Goal: Task Accomplishment & Management: Manage account settings

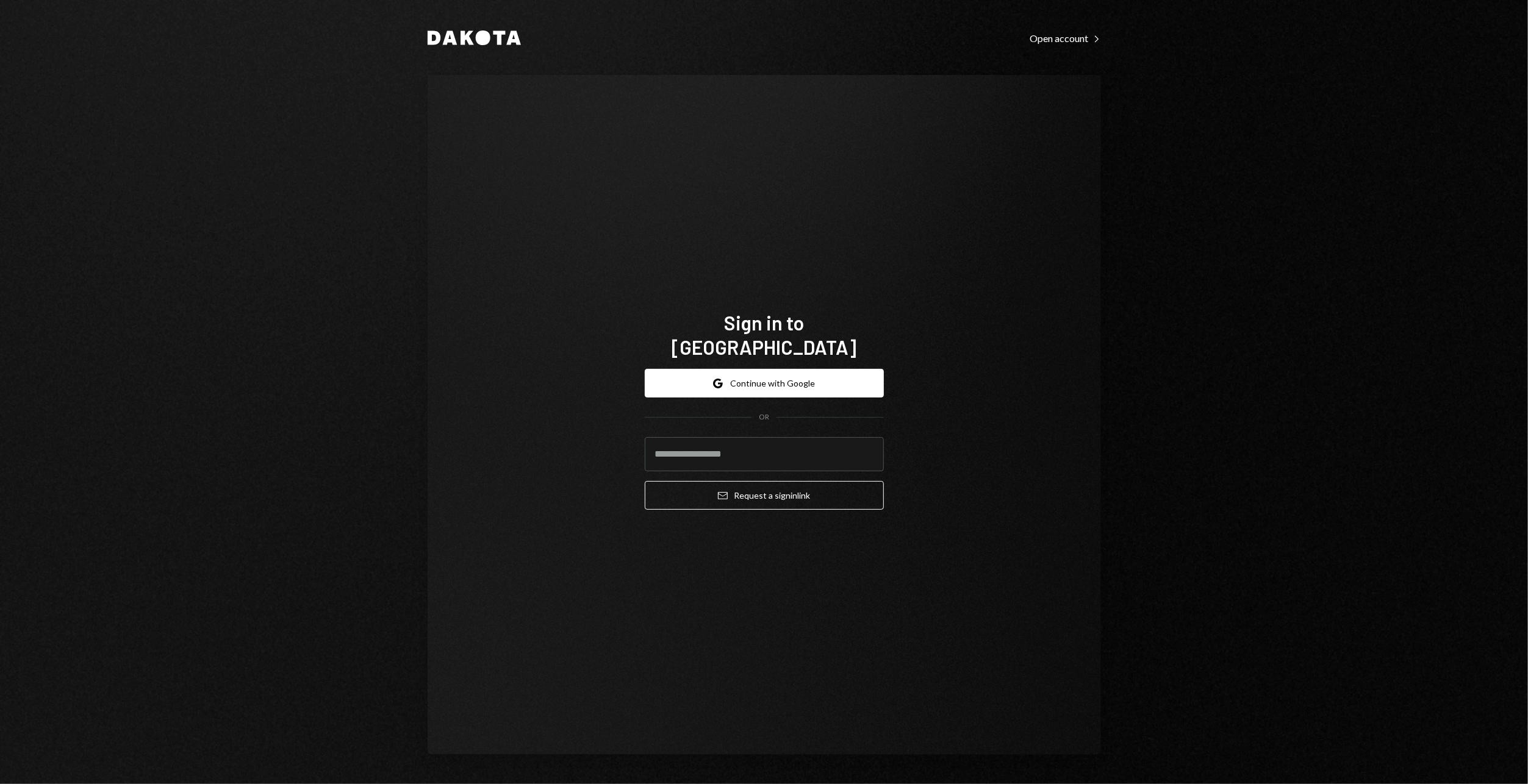
type input "**********"
click at [740, 481] on button "Email Request a sign in link" at bounding box center [764, 495] width 240 height 28
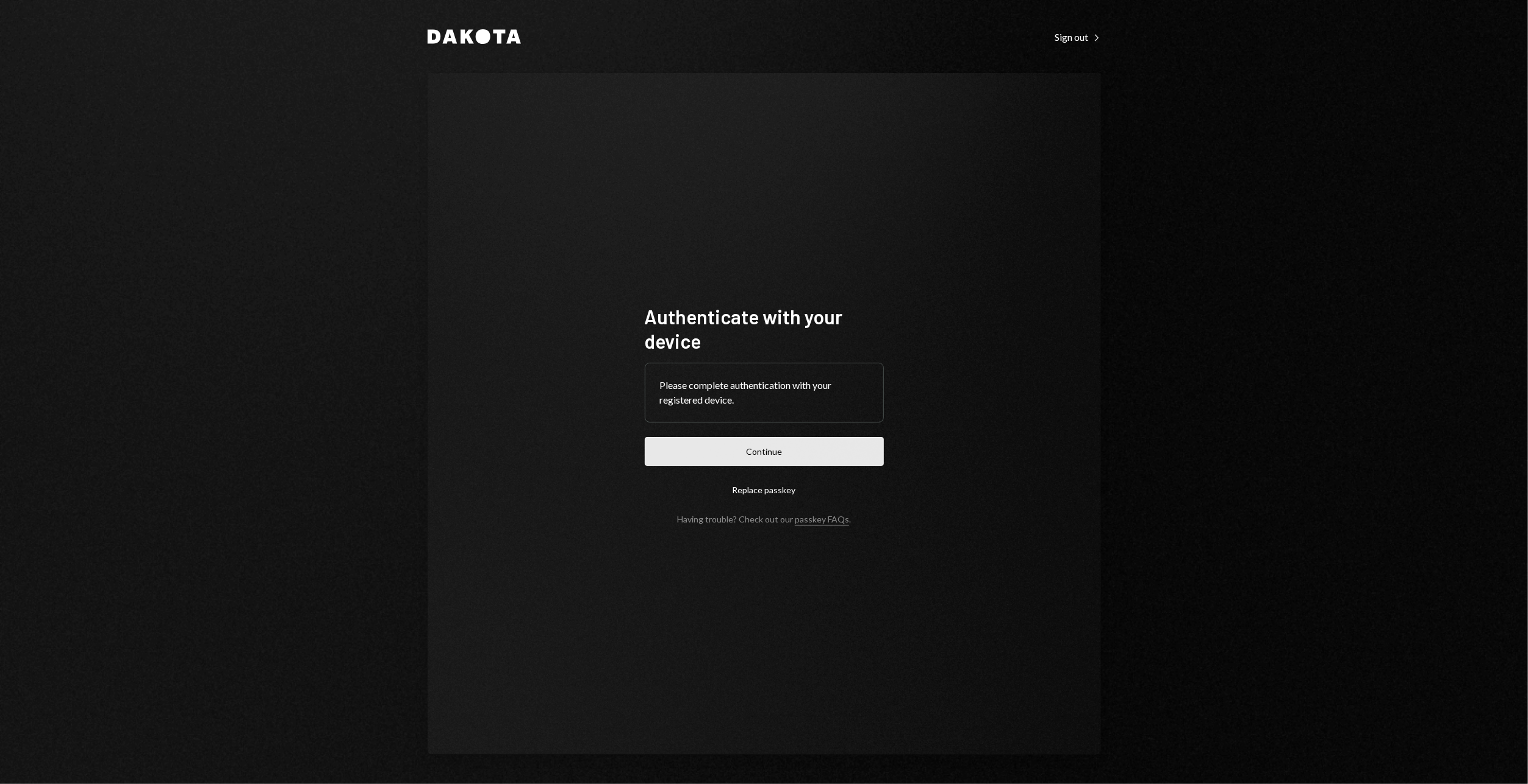
click at [769, 445] on button "Continue" at bounding box center [764, 451] width 240 height 28
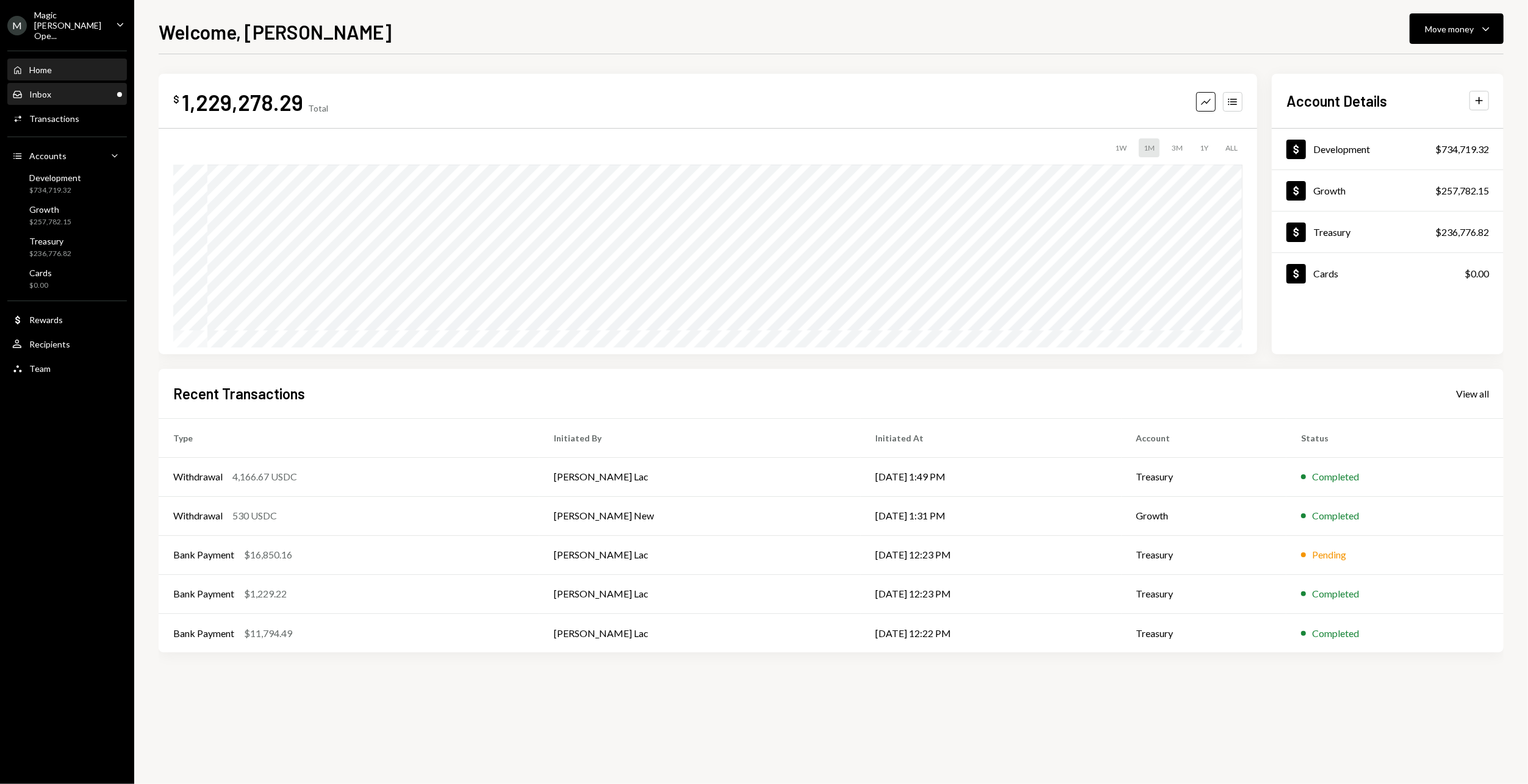
click at [88, 84] on div "Inbox Inbox" at bounding box center [66, 94] width 109 height 21
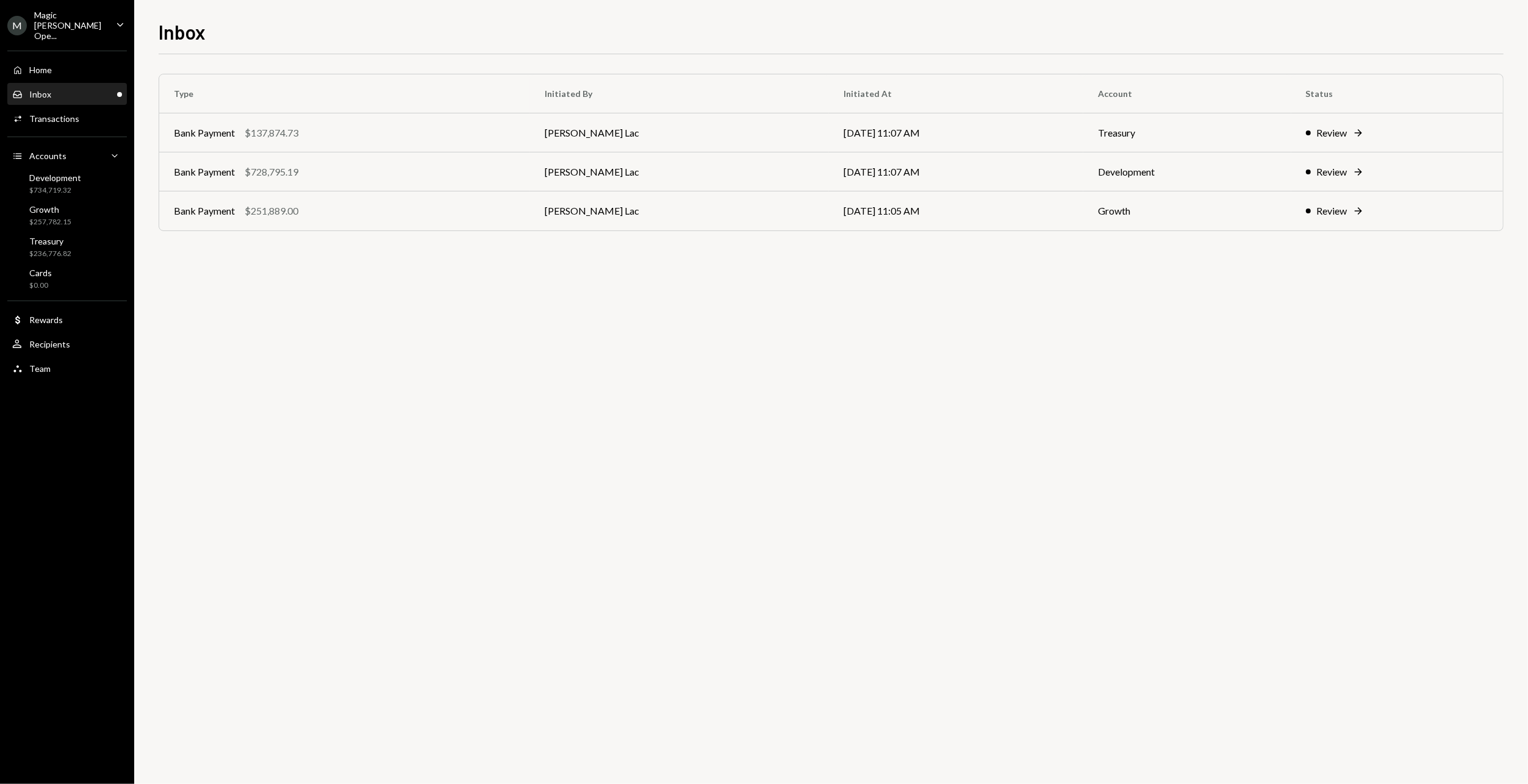
click at [75, 43] on div "Home Home Inbox Inbox Activities Transactions Accounts Accounts Caret Down Deve…" at bounding box center [66, 212] width 134 height 338
click at [78, 22] on div "Magic [PERSON_NAME] Ope..." at bounding box center [70, 25] width 72 height 31
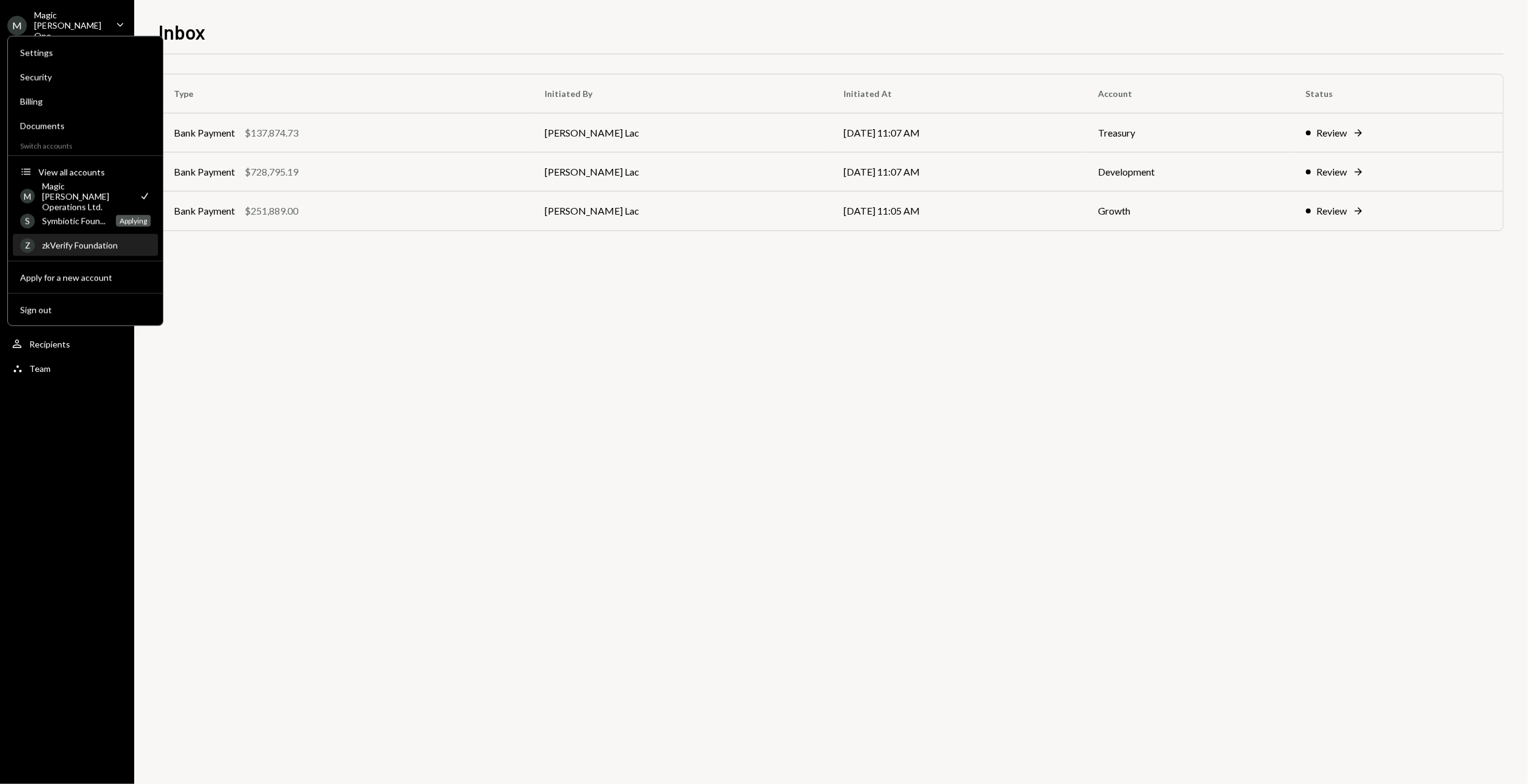
click at [84, 242] on div "zkVerify Foundation" at bounding box center [96, 245] width 109 height 11
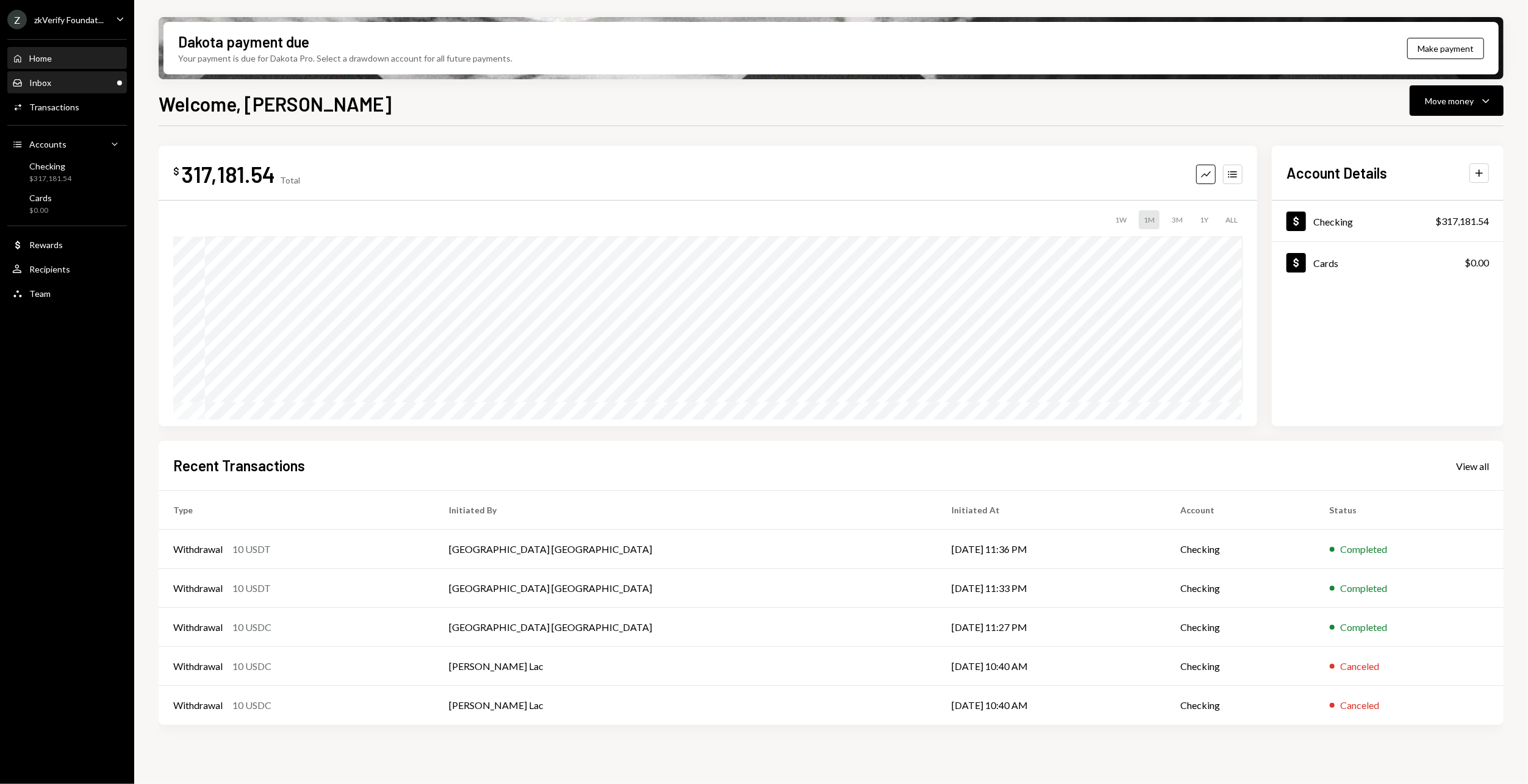
click at [82, 87] on div "Inbox Inbox" at bounding box center [66, 82] width 109 height 11
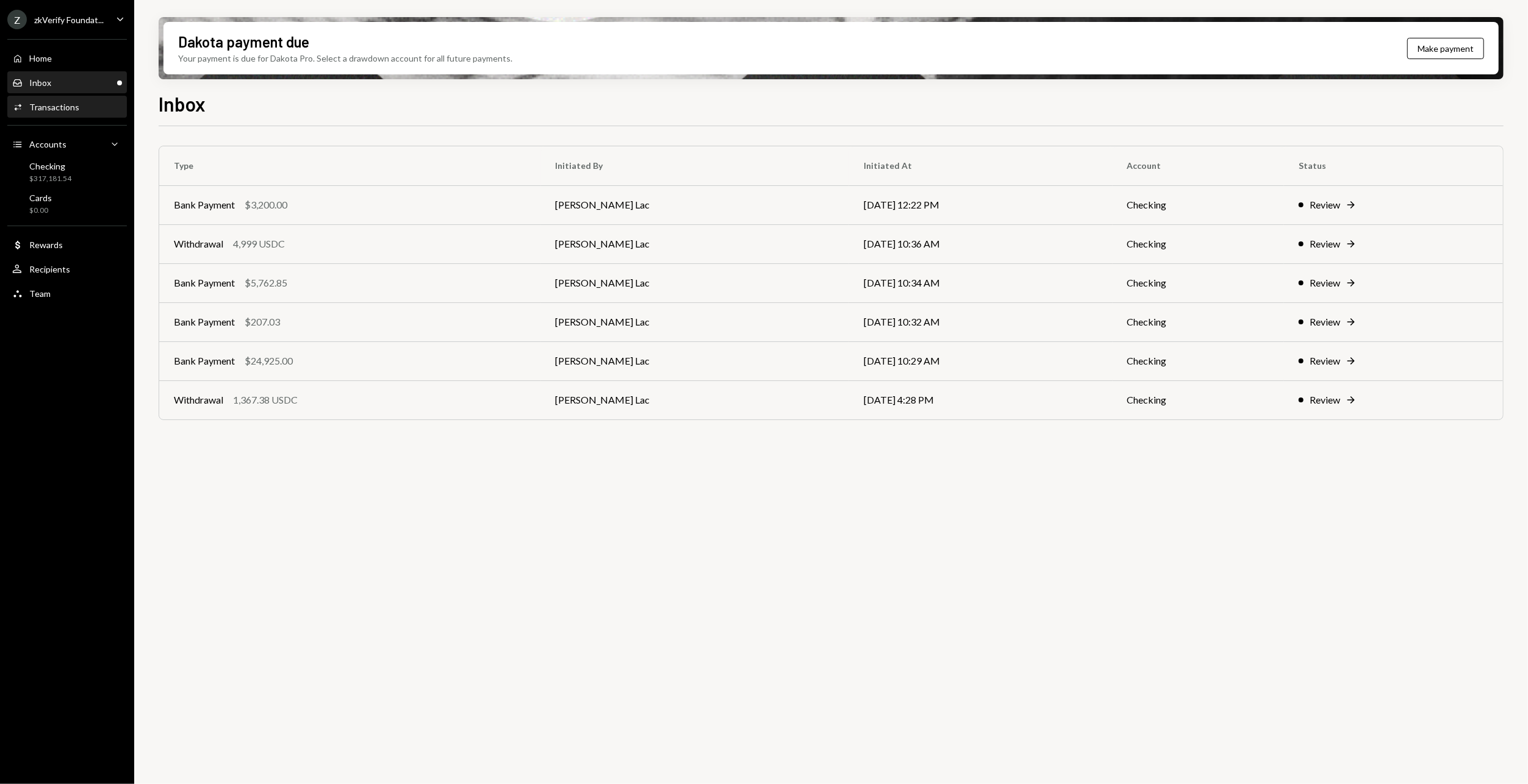
click at [95, 109] on div "Activities Transactions" at bounding box center [66, 107] width 109 height 11
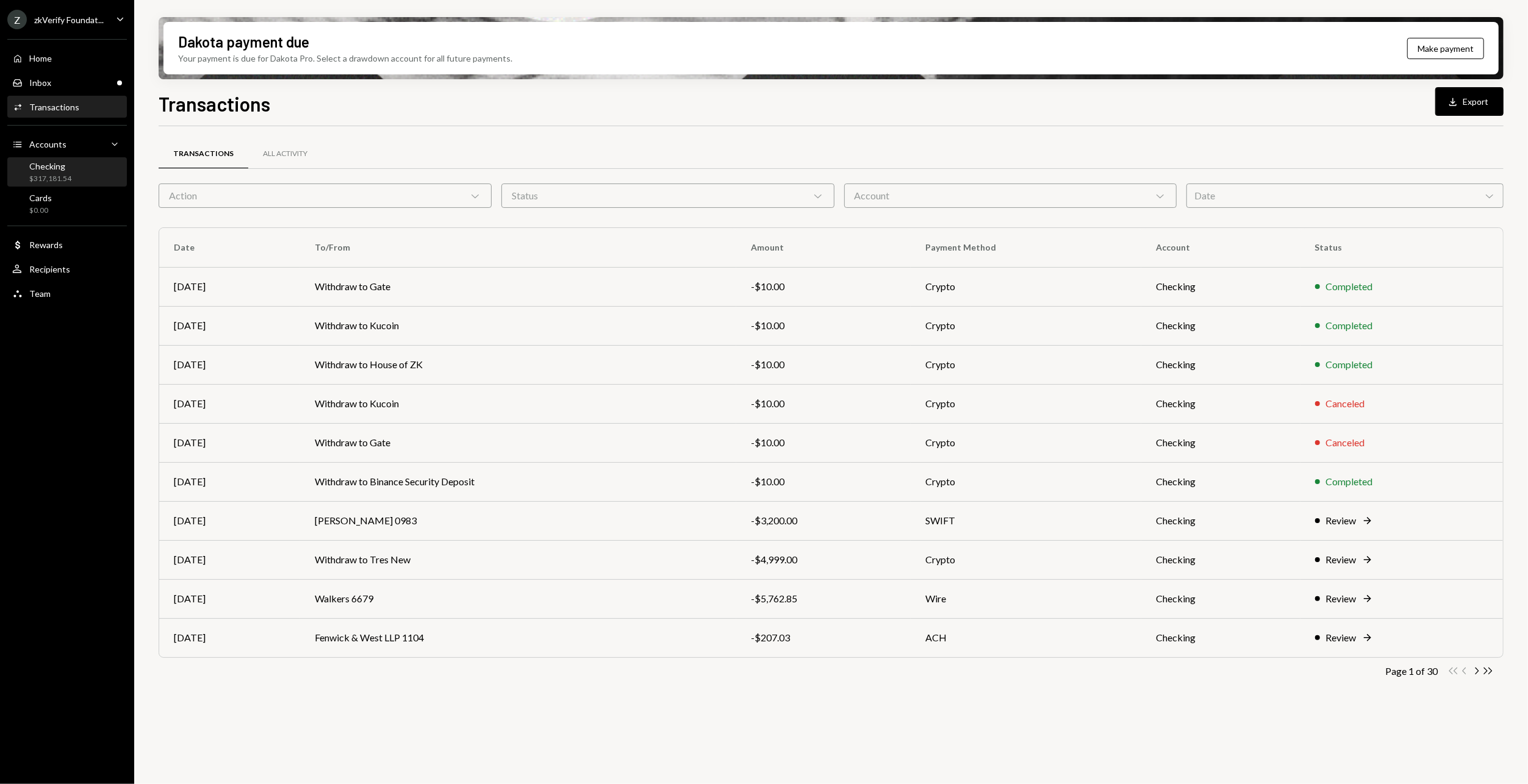
click at [81, 184] on div "Checking $317,181.54" at bounding box center [66, 172] width 109 height 28
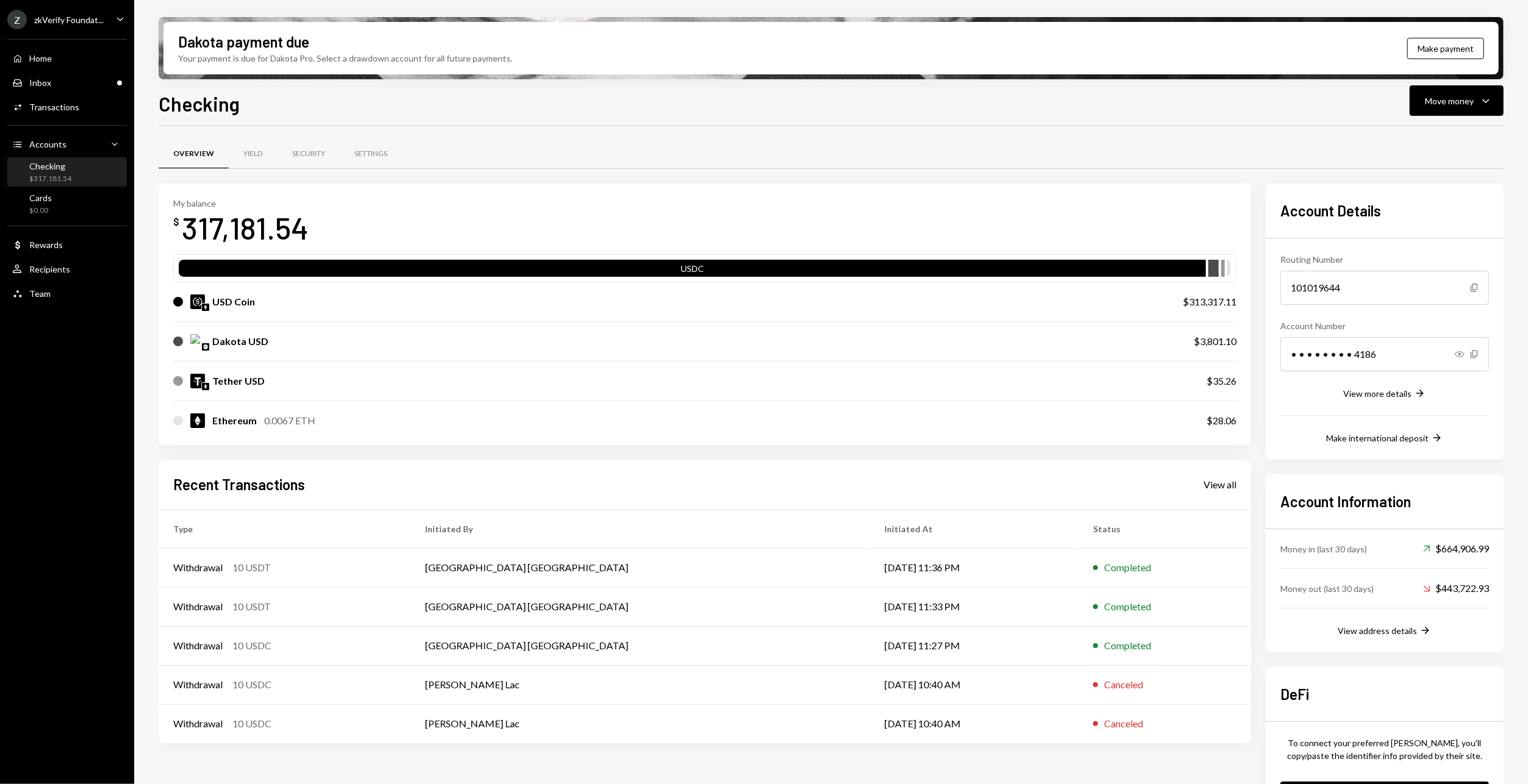
click at [274, 222] on div "317,181.54" at bounding box center [245, 227] width 127 height 38
copy div "317,181.54"
click at [444, 368] on div "Tether USD $35.26" at bounding box center [705, 381] width 1064 height 39
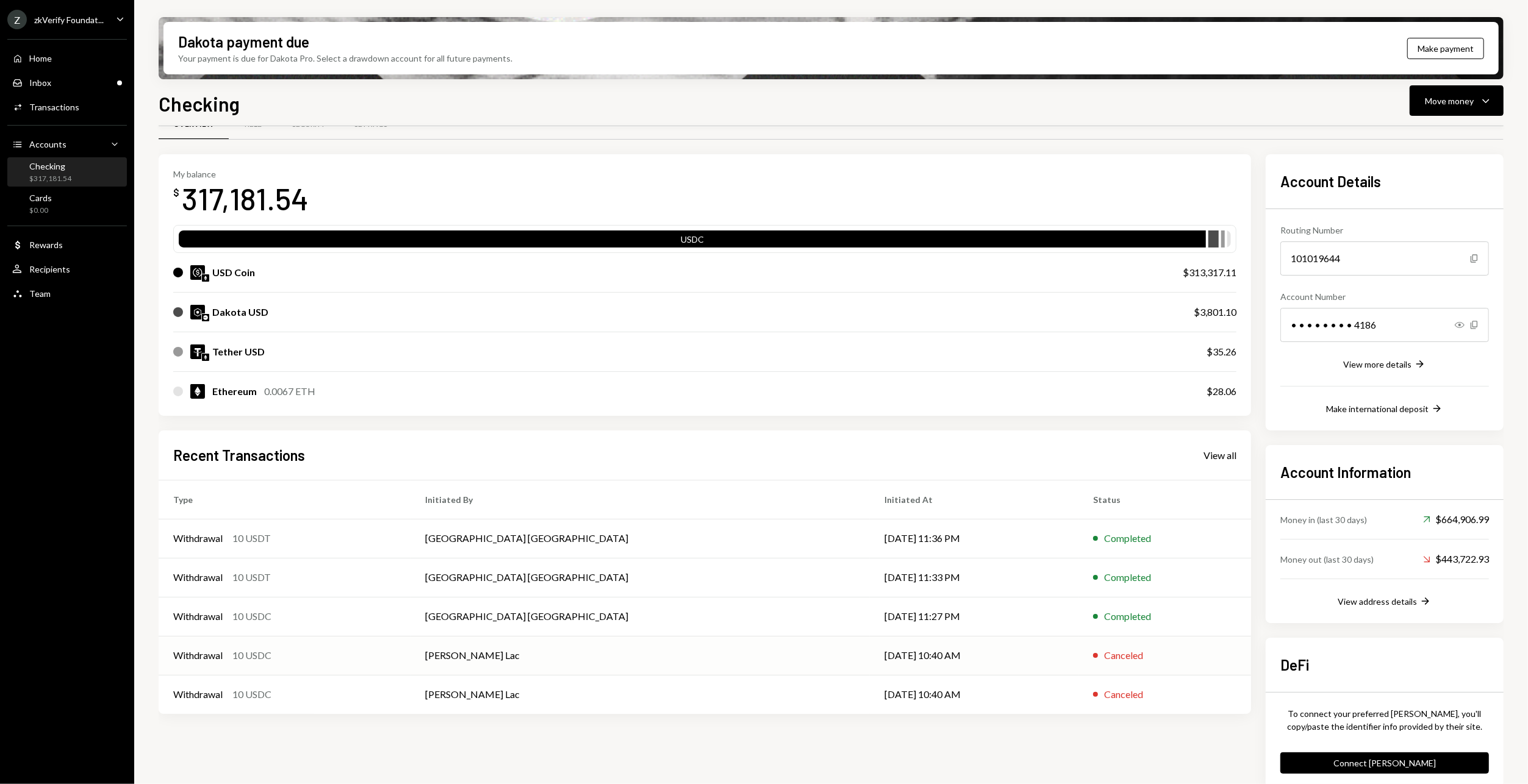
scroll to position [43, 0]
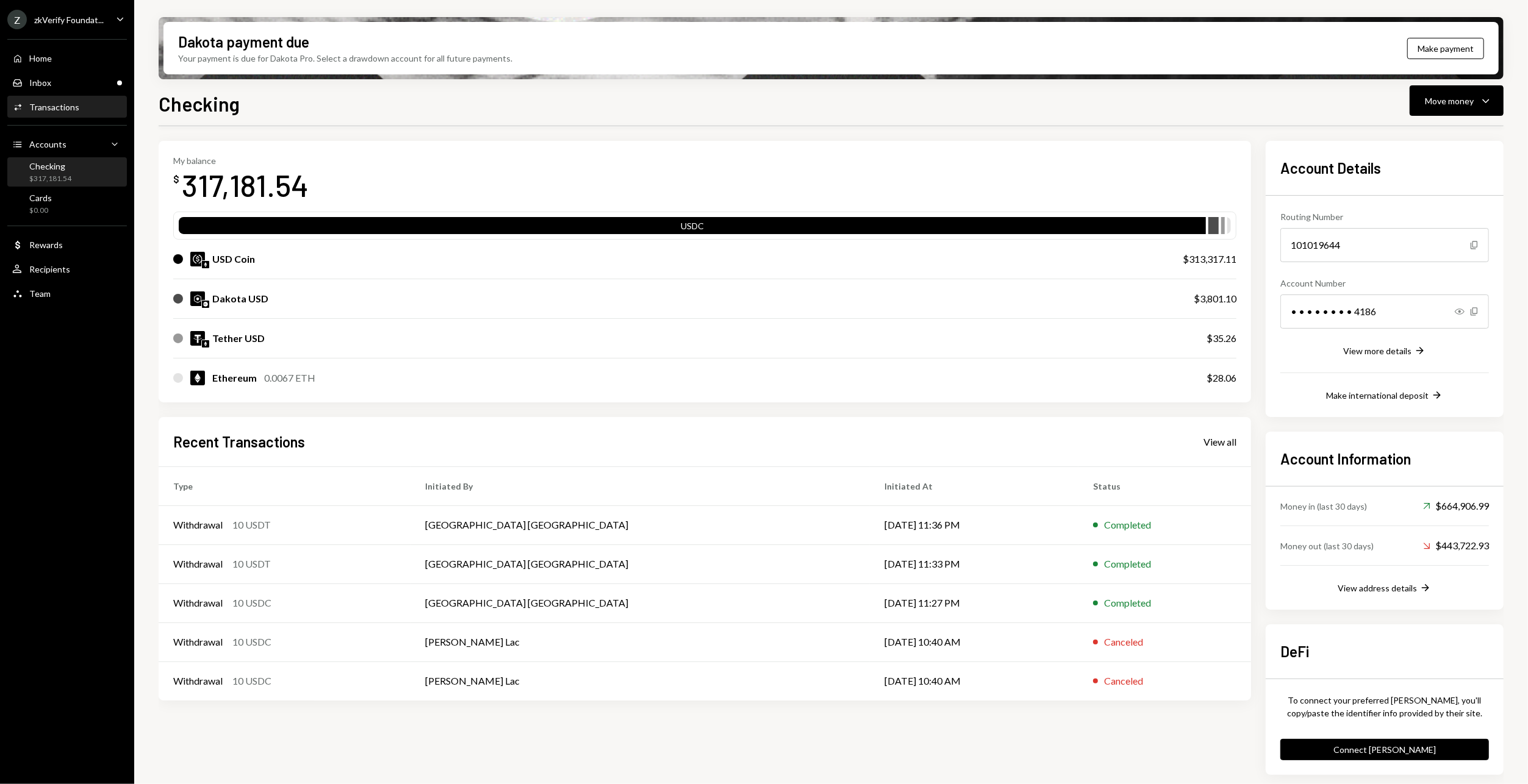
click at [50, 105] on div "Transactions" at bounding box center [54, 107] width 50 height 11
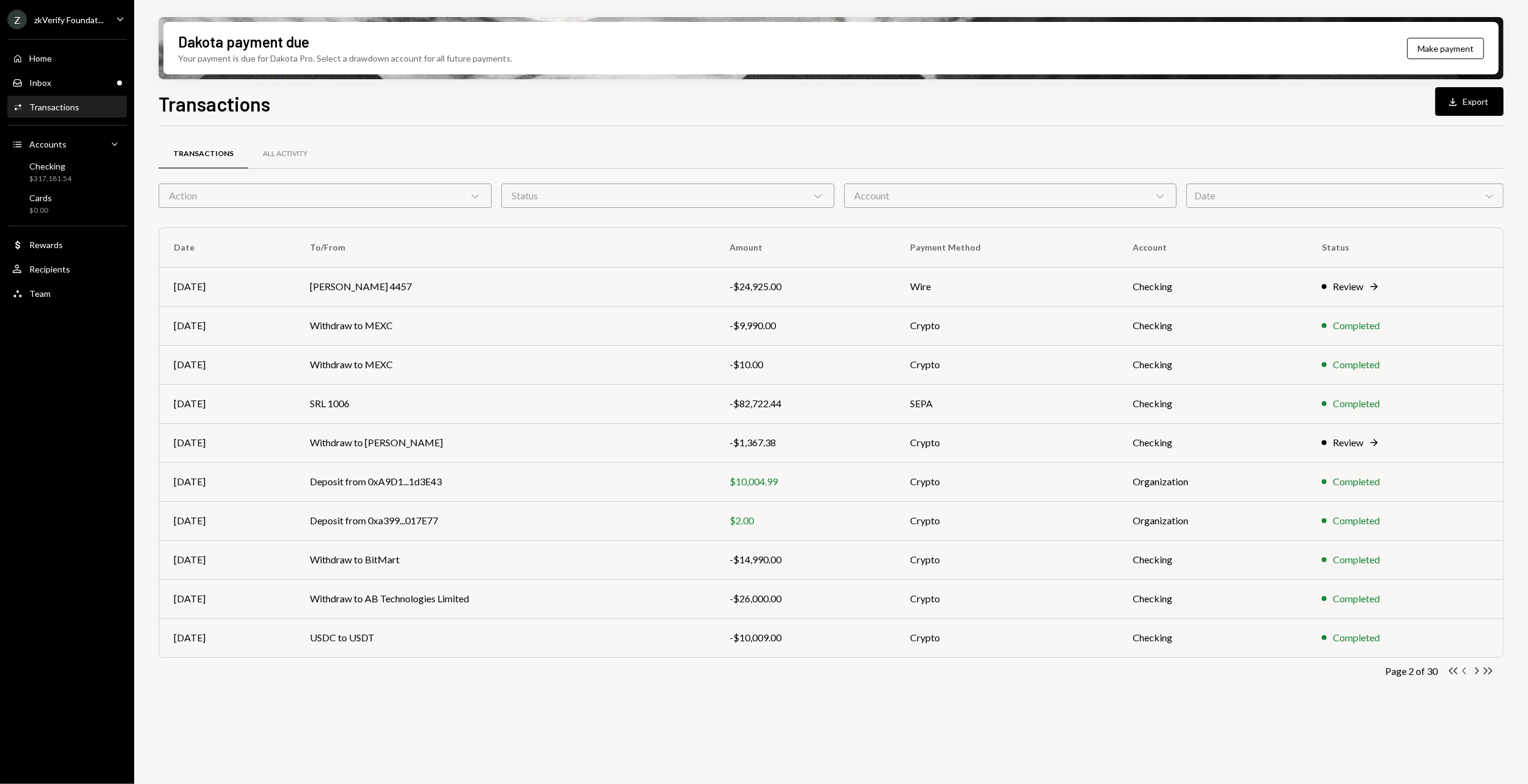
click at [1464, 671] on icon "Chevron Left" at bounding box center [1464, 672] width 12 height 12
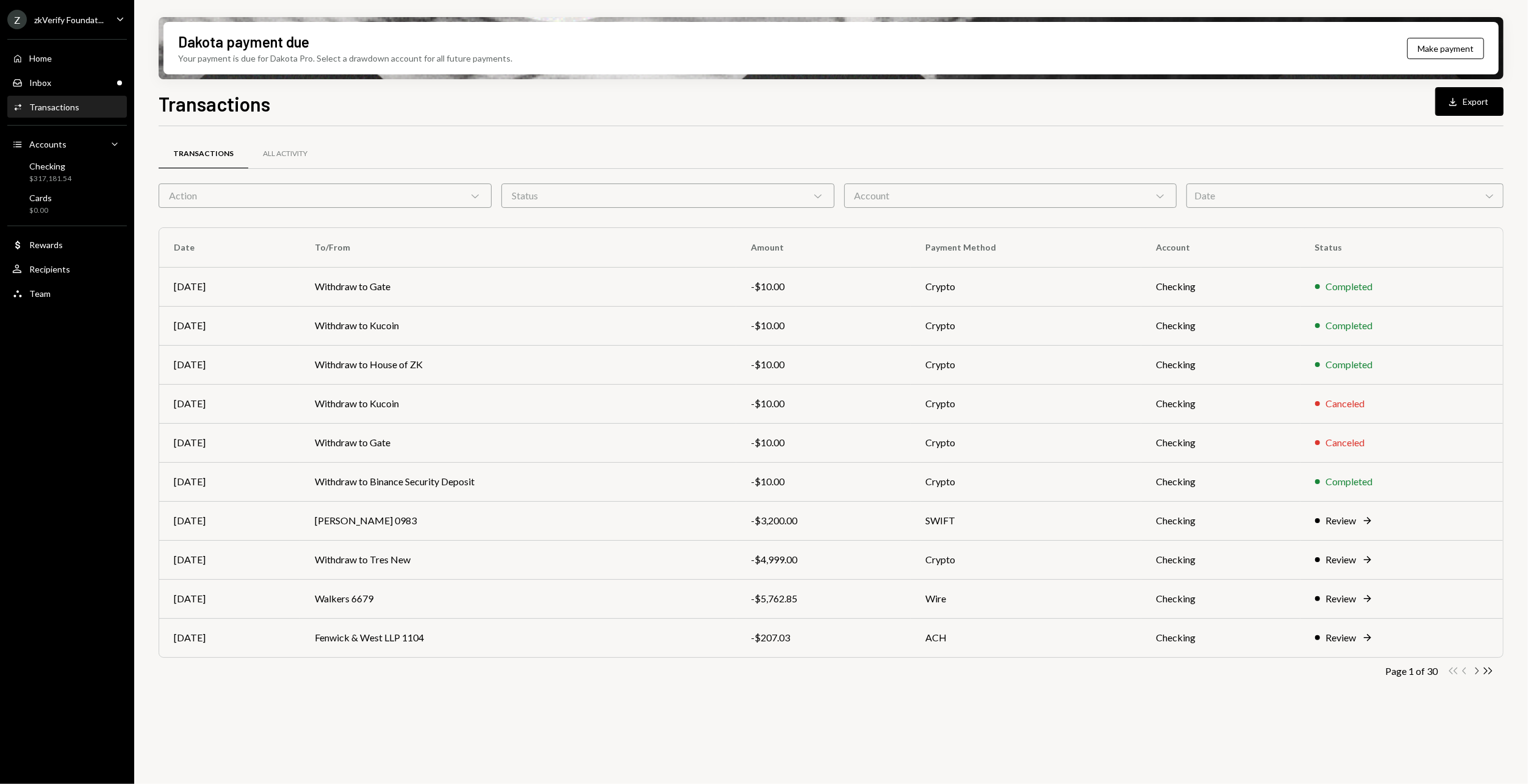
click at [1478, 673] on icon "Chevron Right" at bounding box center [1476, 672] width 12 height 12
